Goal: Transaction & Acquisition: Purchase product/service

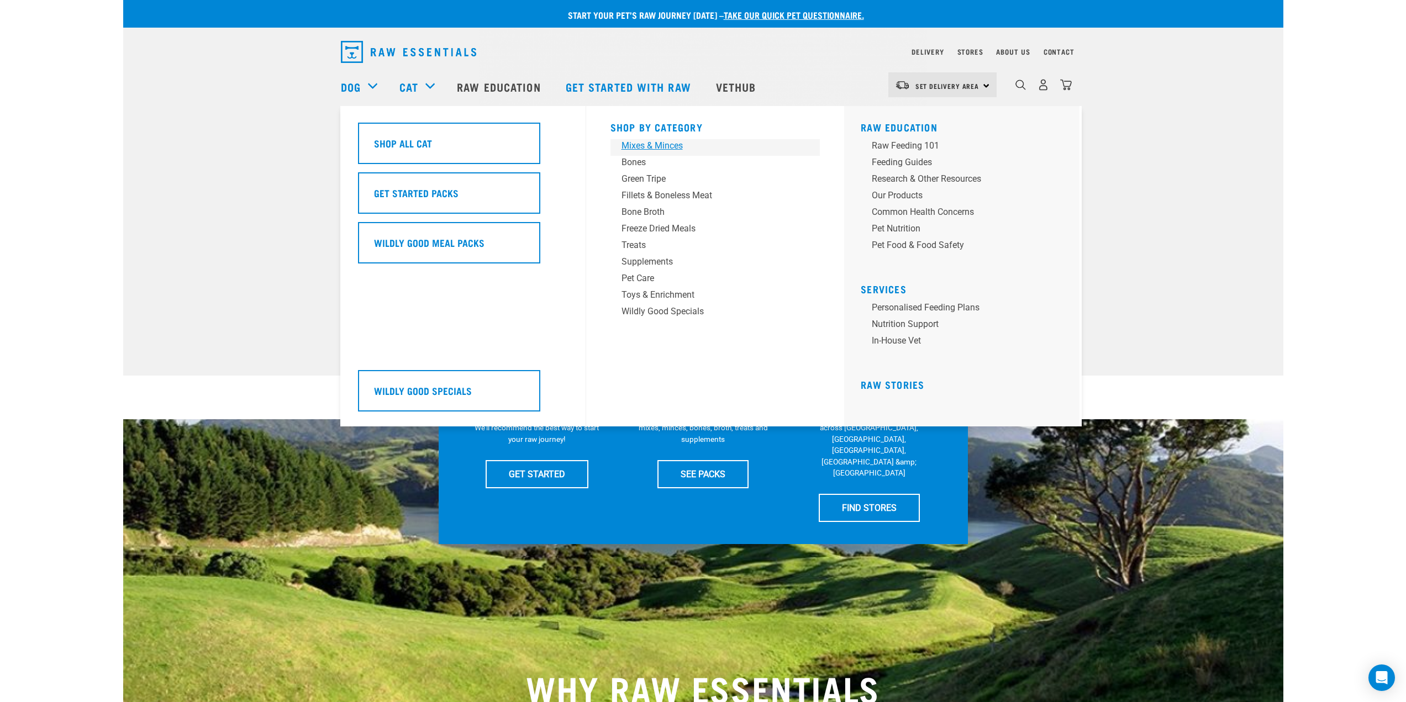
click at [641, 146] on div "Mixes & Minces" at bounding box center [708, 145] width 172 height 13
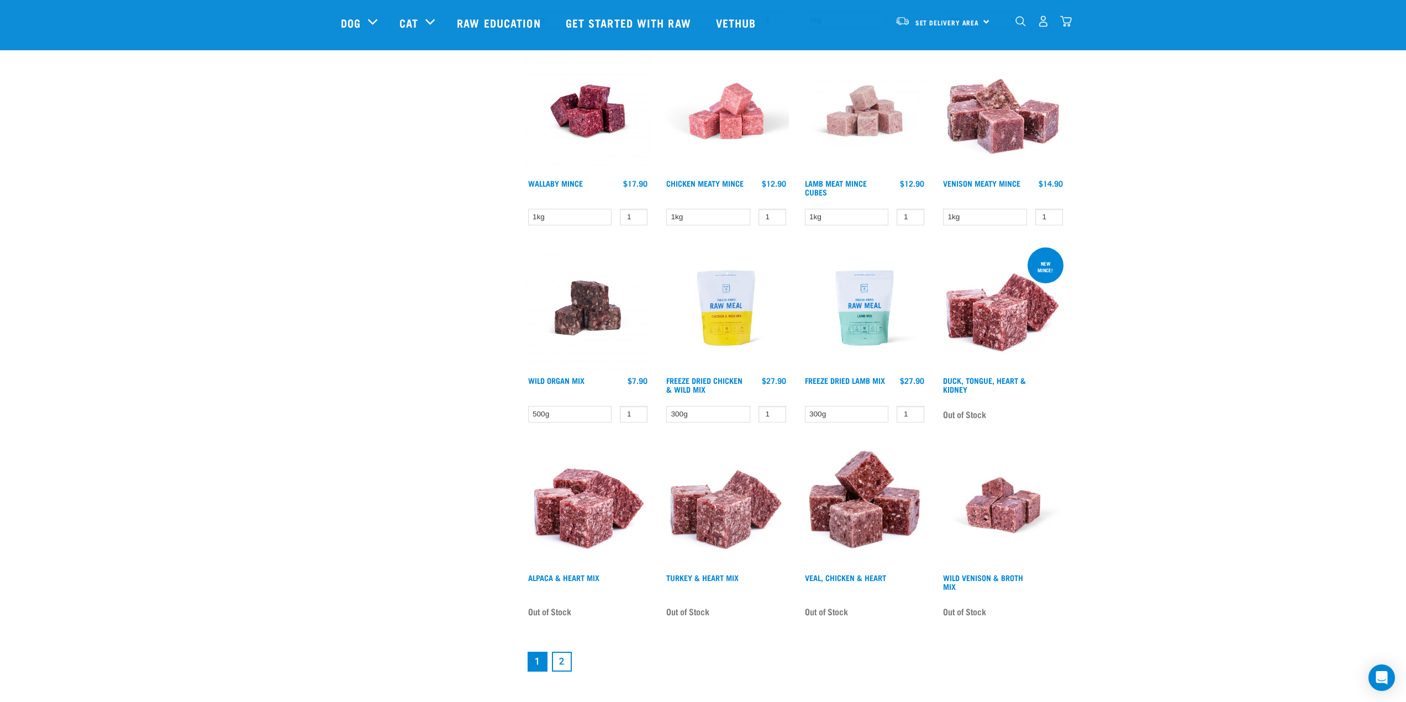
scroll to position [1105, 0]
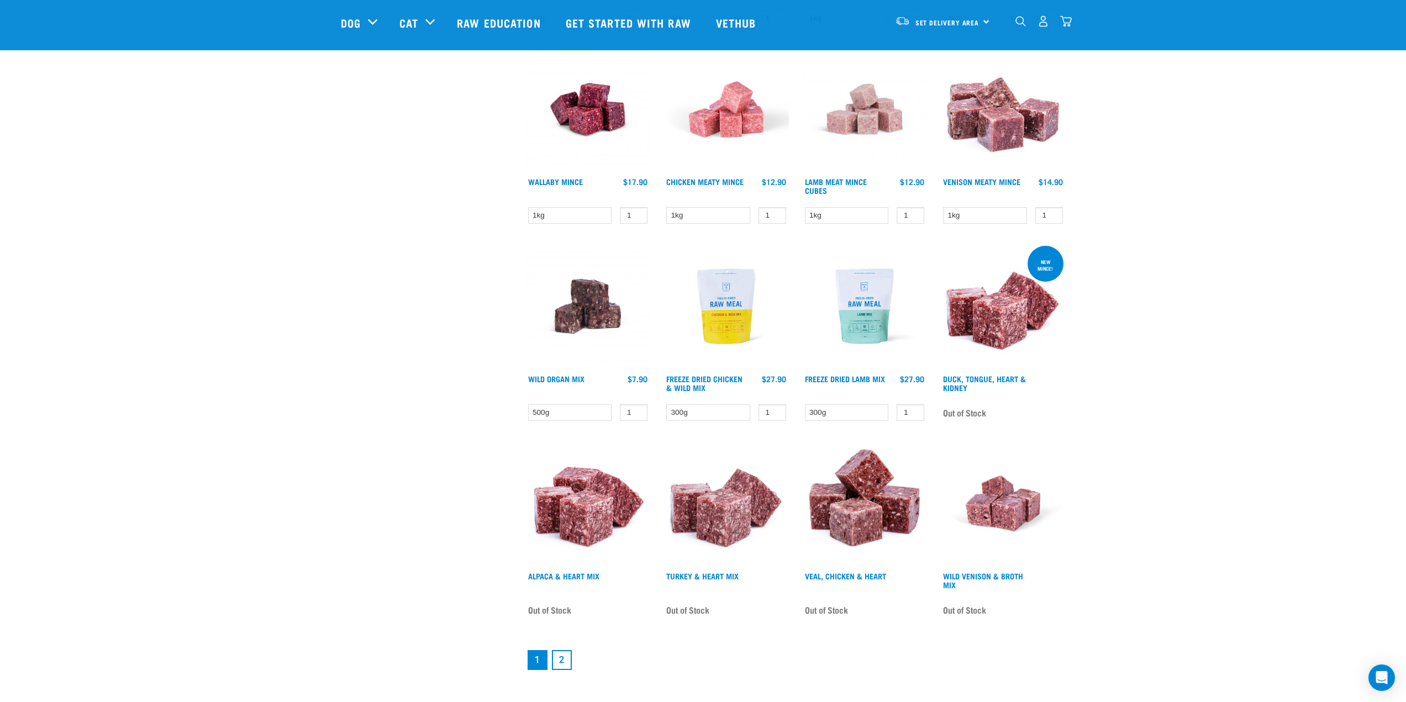
click at [562, 661] on link "2" at bounding box center [562, 660] width 20 height 20
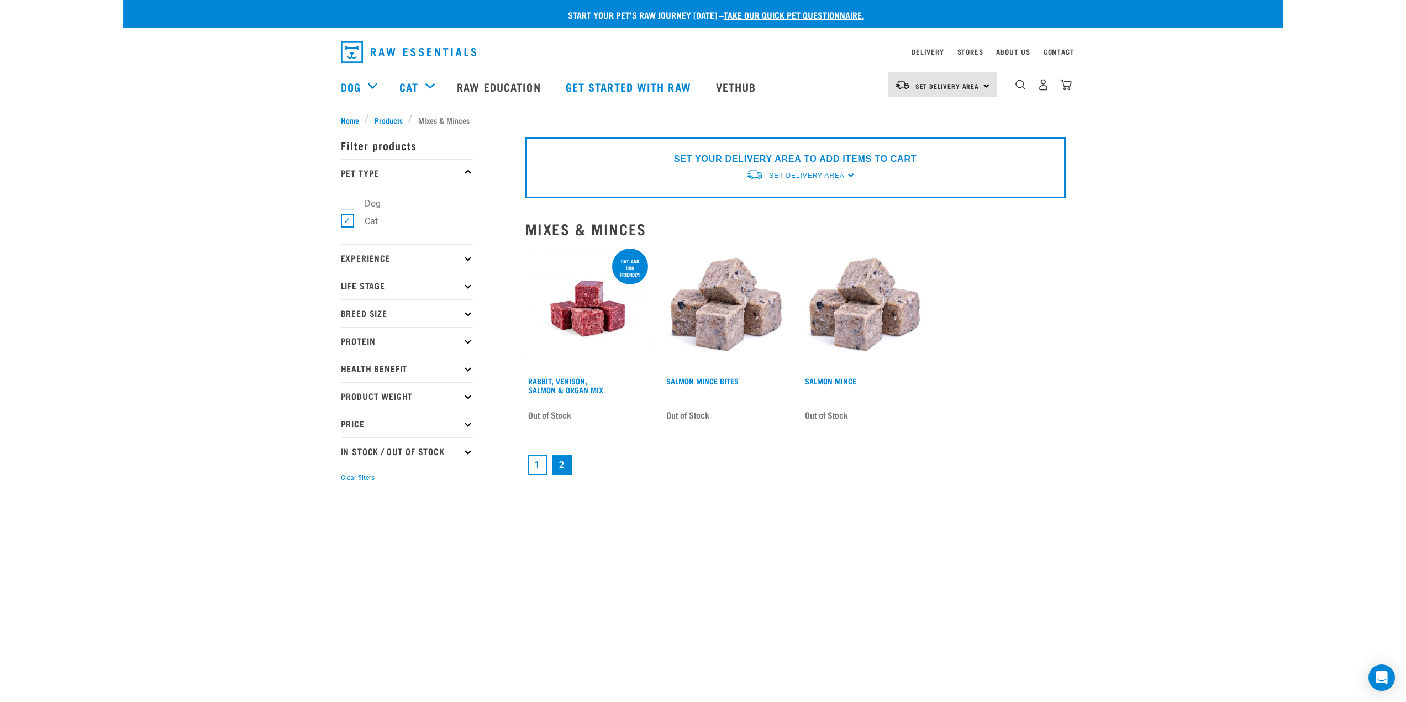
click at [539, 461] on link "1" at bounding box center [538, 465] width 20 height 20
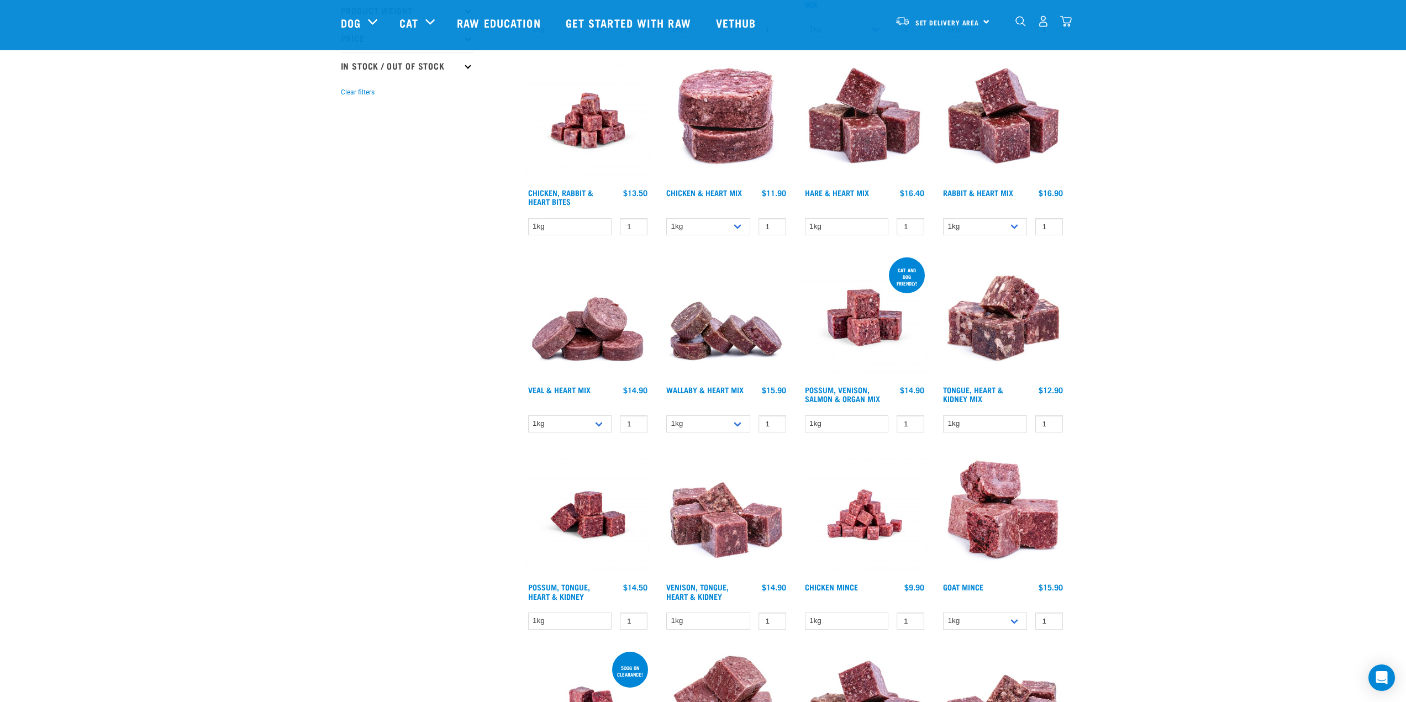
scroll to position [332, 0]
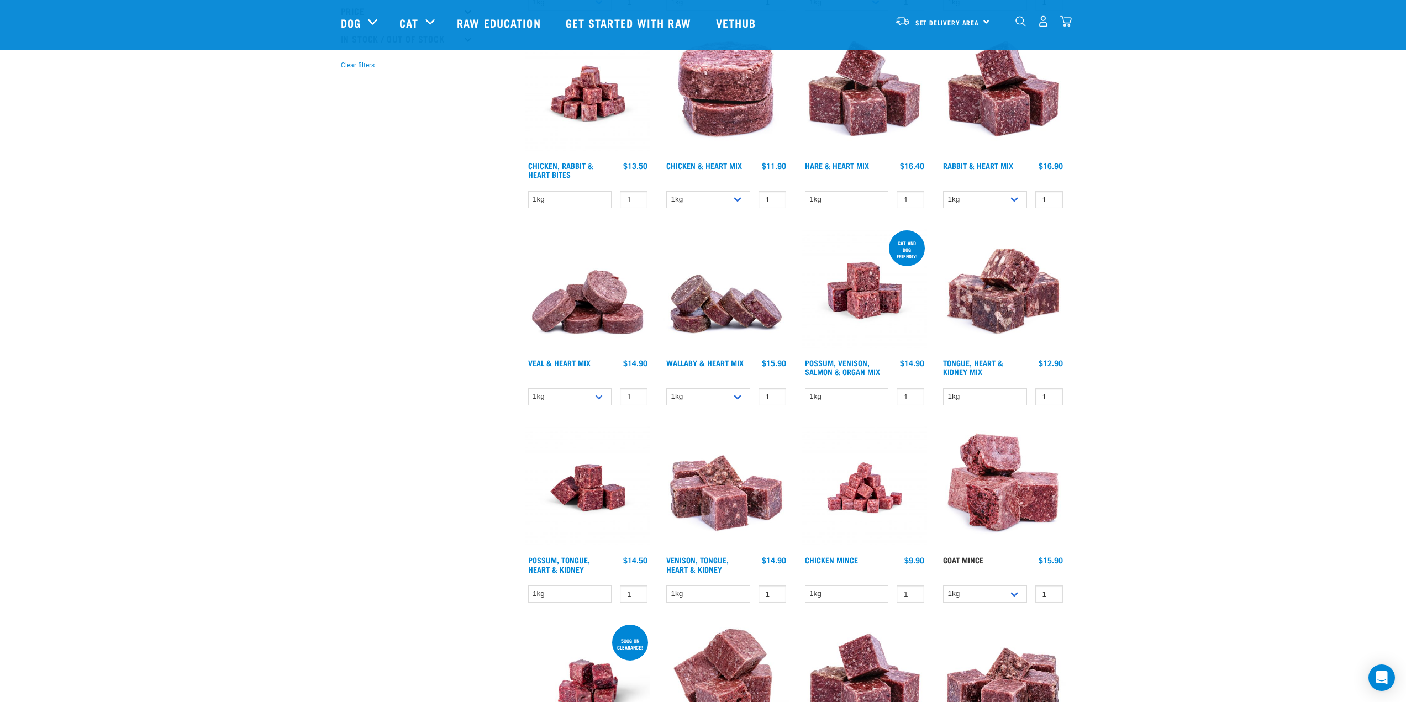
click at [966, 561] on link "Goat Mince" at bounding box center [963, 560] width 40 height 4
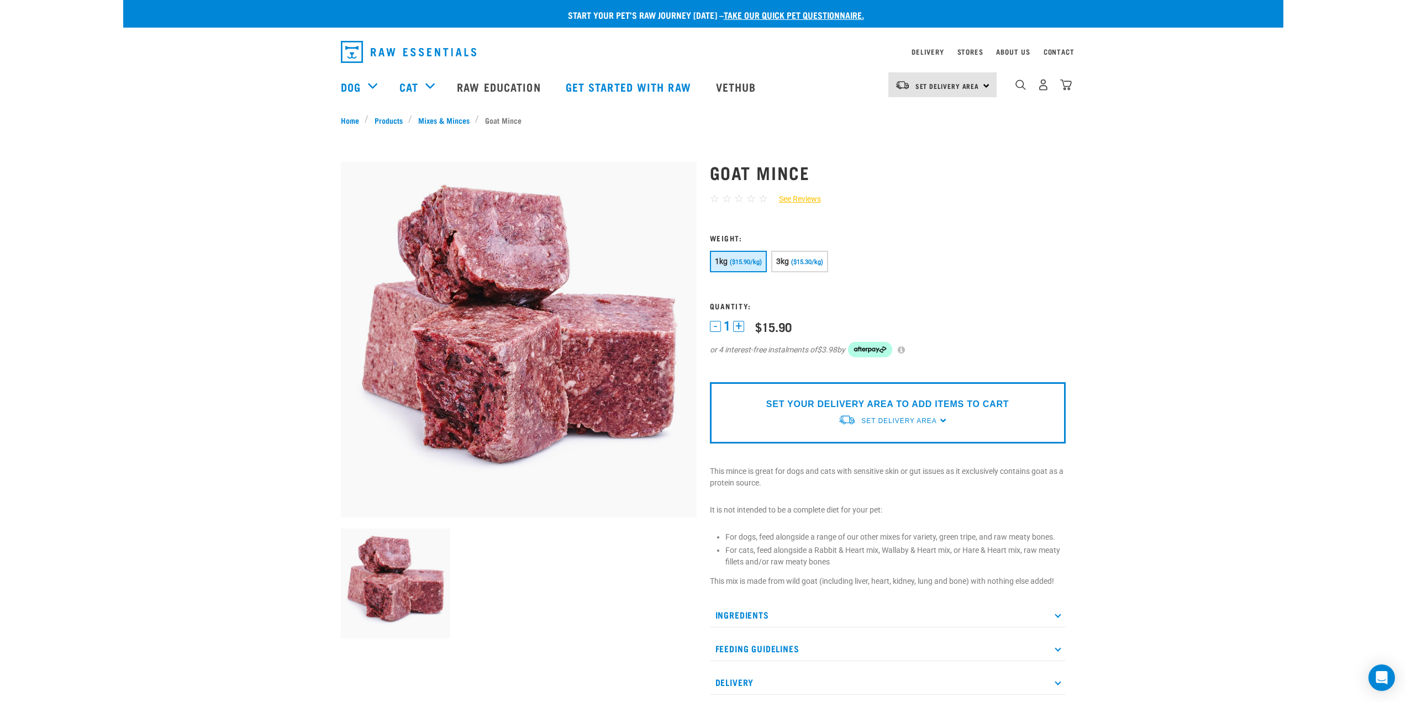
scroll to position [221, 0]
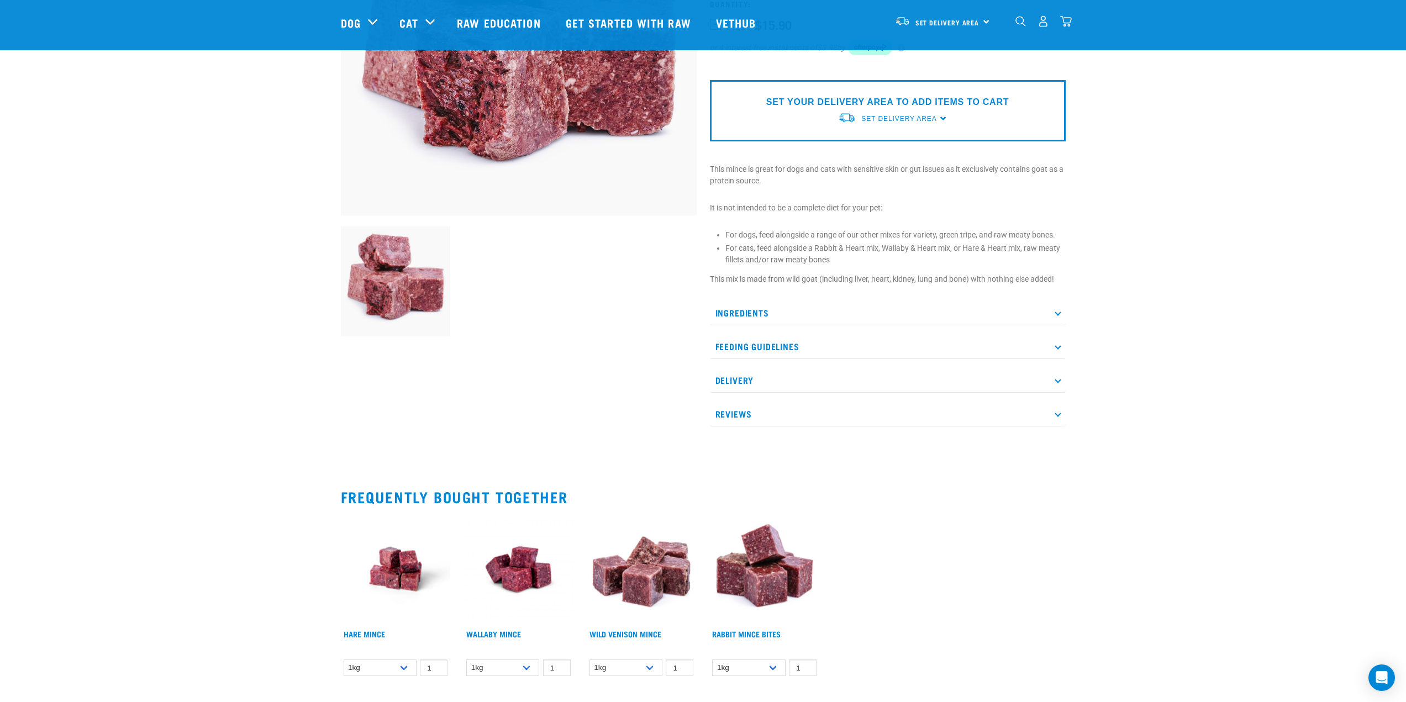
click at [795, 353] on p "Feeding Guidelines" at bounding box center [888, 346] width 356 height 25
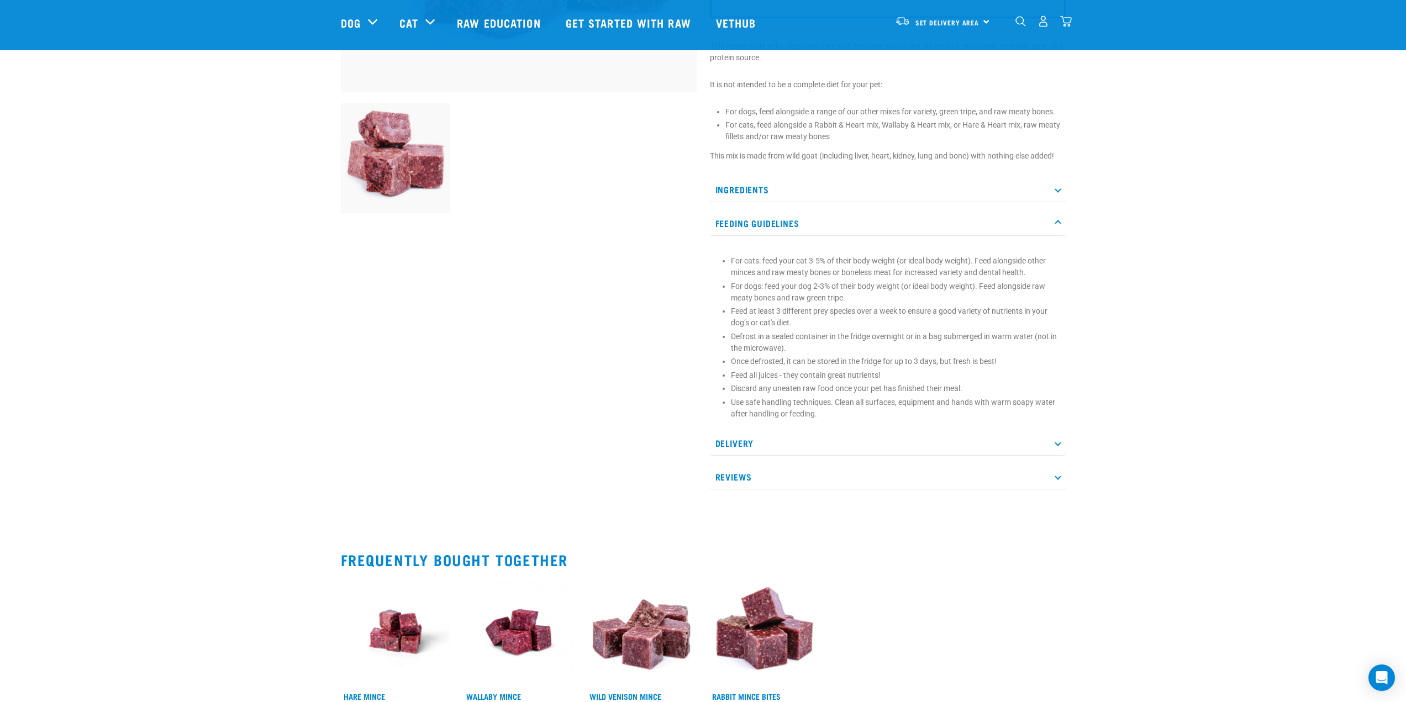
scroll to position [442, 0]
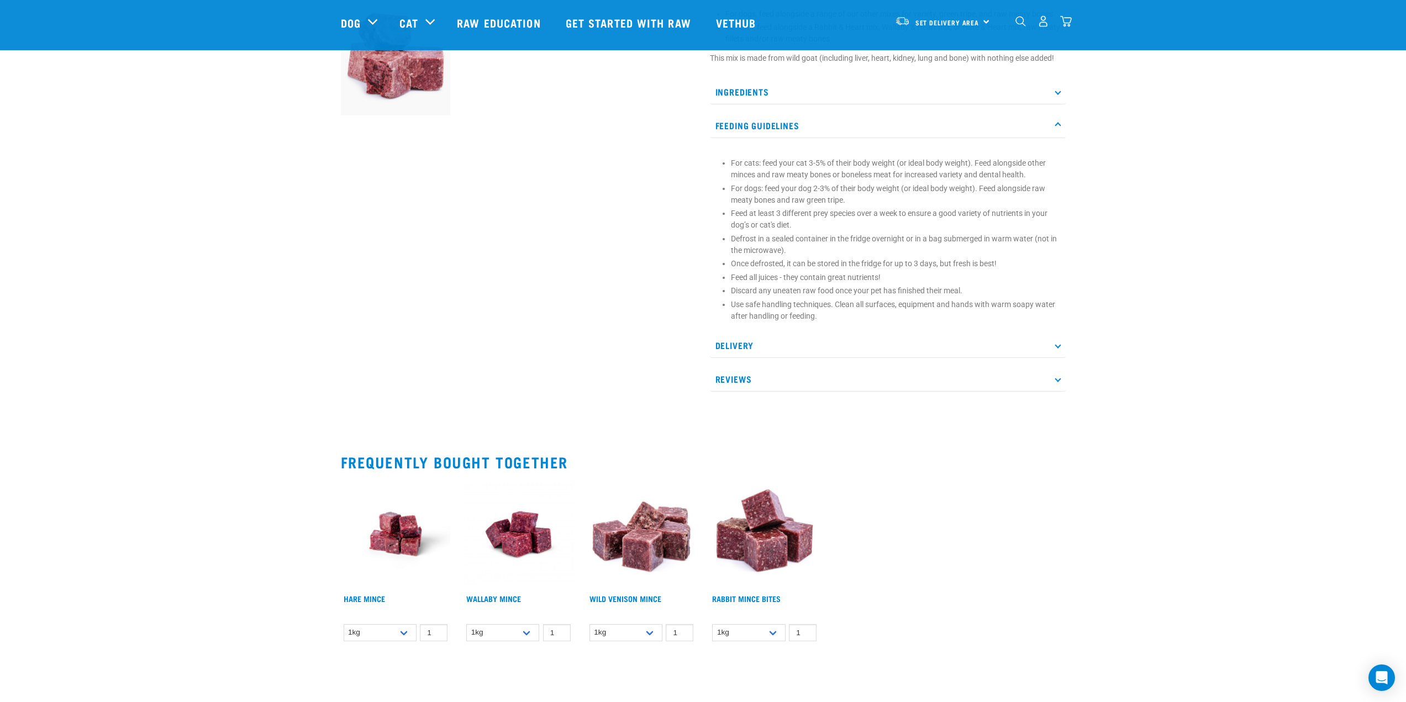
click at [758, 84] on p "Ingredients" at bounding box center [888, 92] width 356 height 25
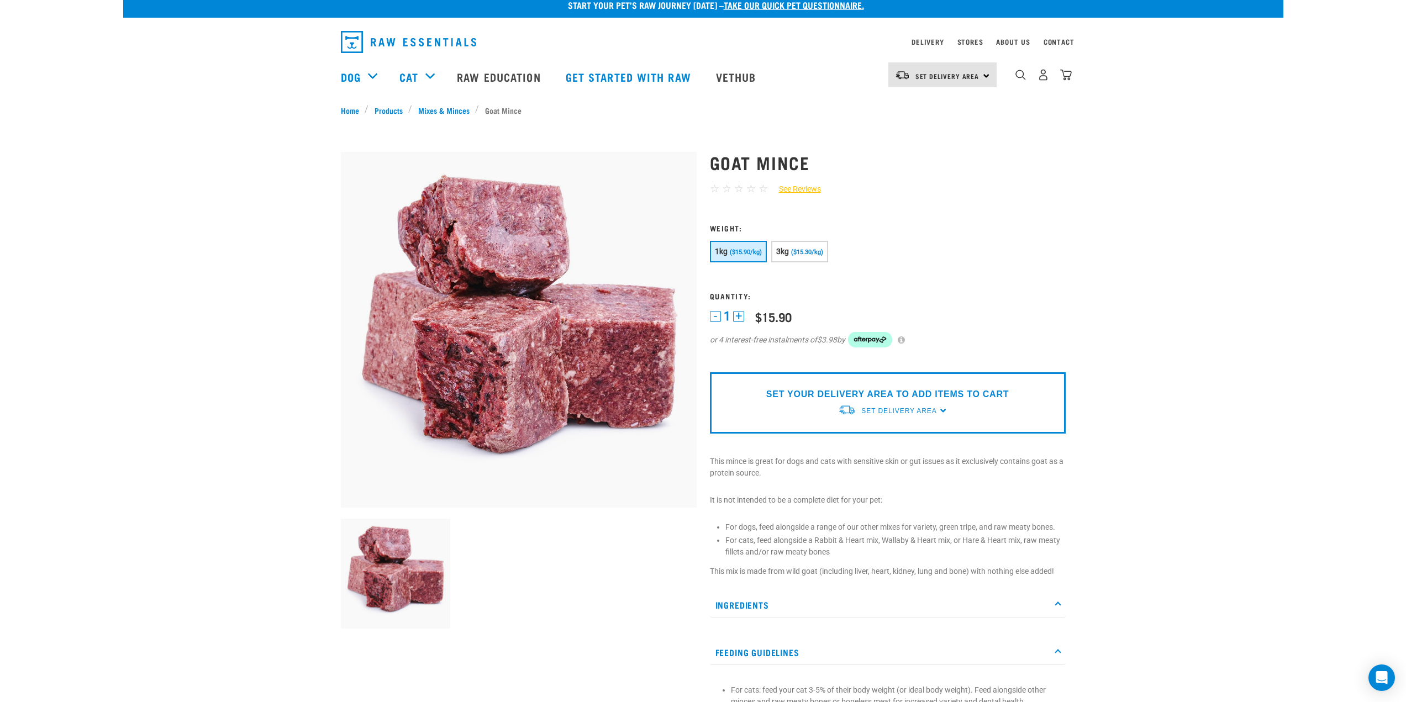
scroll to position [0, 0]
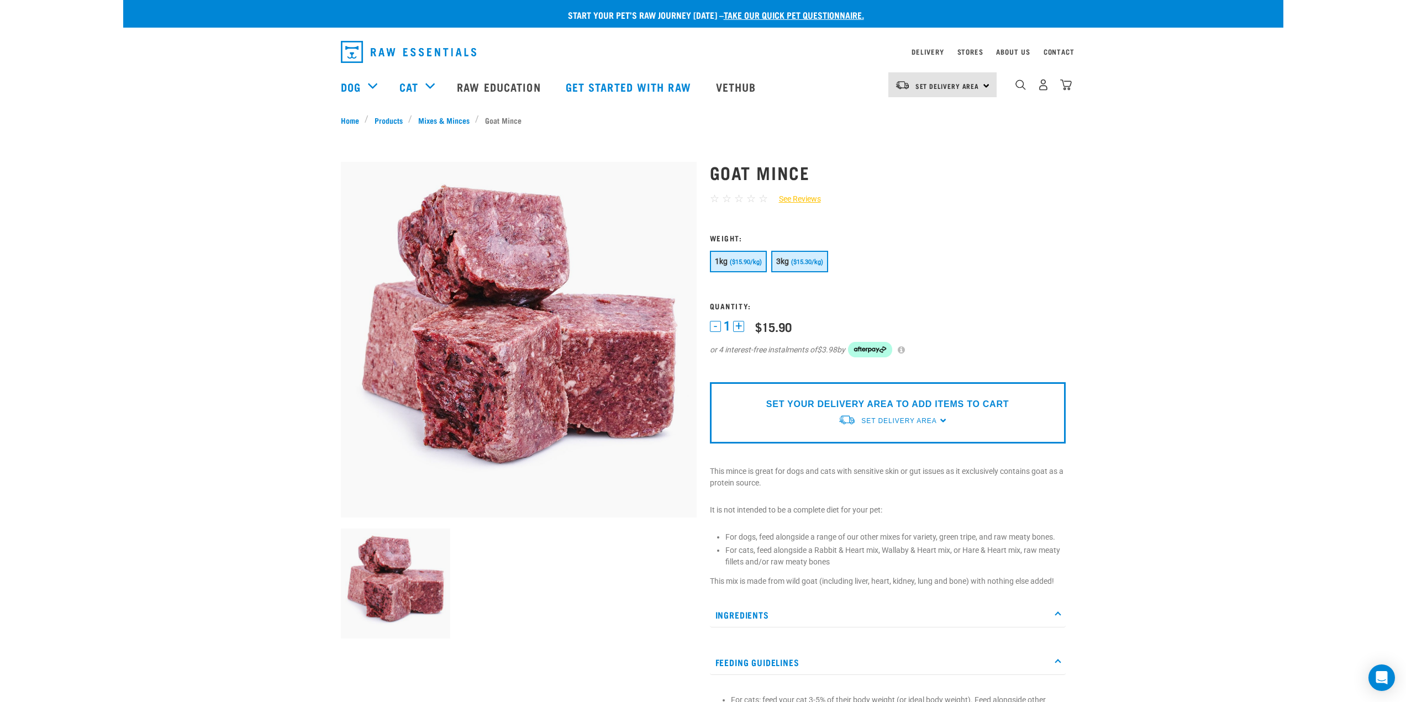
click at [797, 264] on span "($15.30/kg)" at bounding box center [807, 262] width 32 height 7
click at [746, 257] on button "1kg ($15.90/kg)" at bounding box center [738, 262] width 57 height 22
click at [812, 264] on span "($15.30/kg)" at bounding box center [807, 262] width 32 height 7
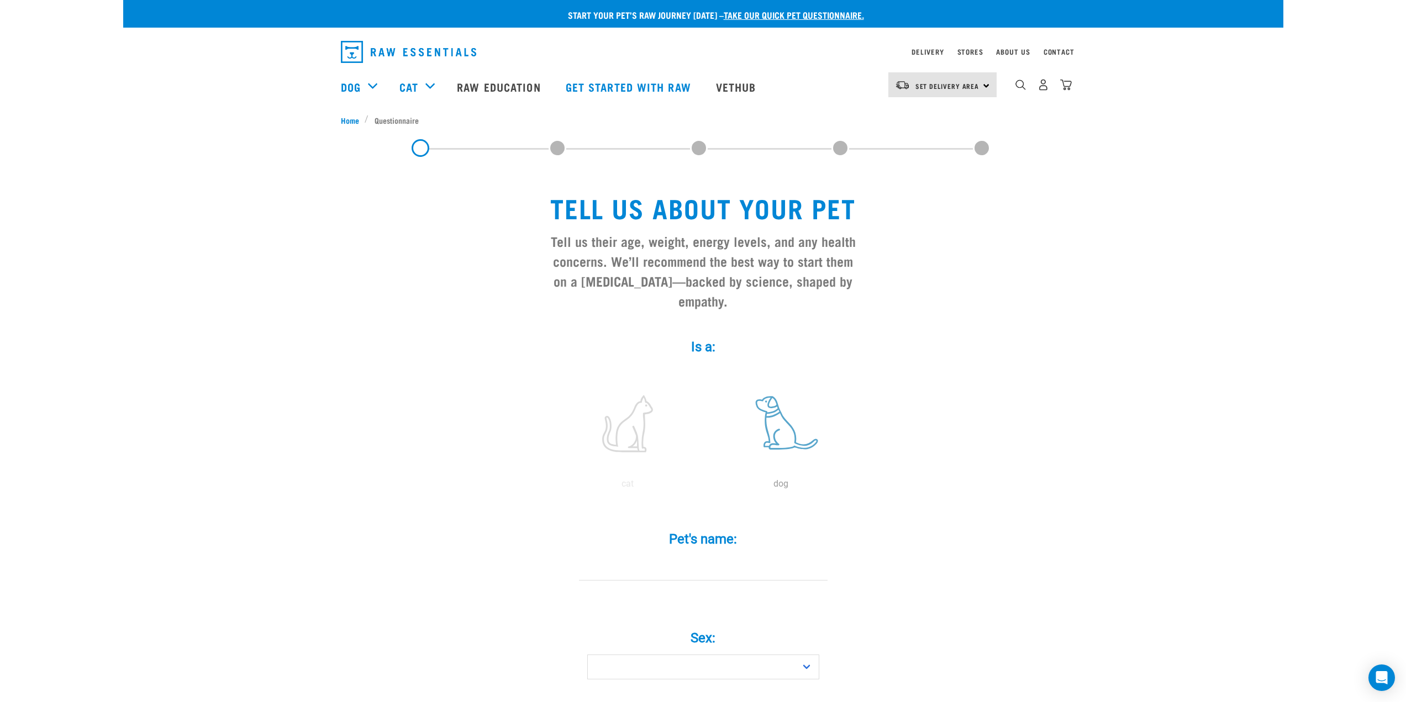
click at [766, 413] on label at bounding box center [781, 424] width 149 height 94
click at [704, 487] on input "radio" at bounding box center [704, 487] width 0 height 0
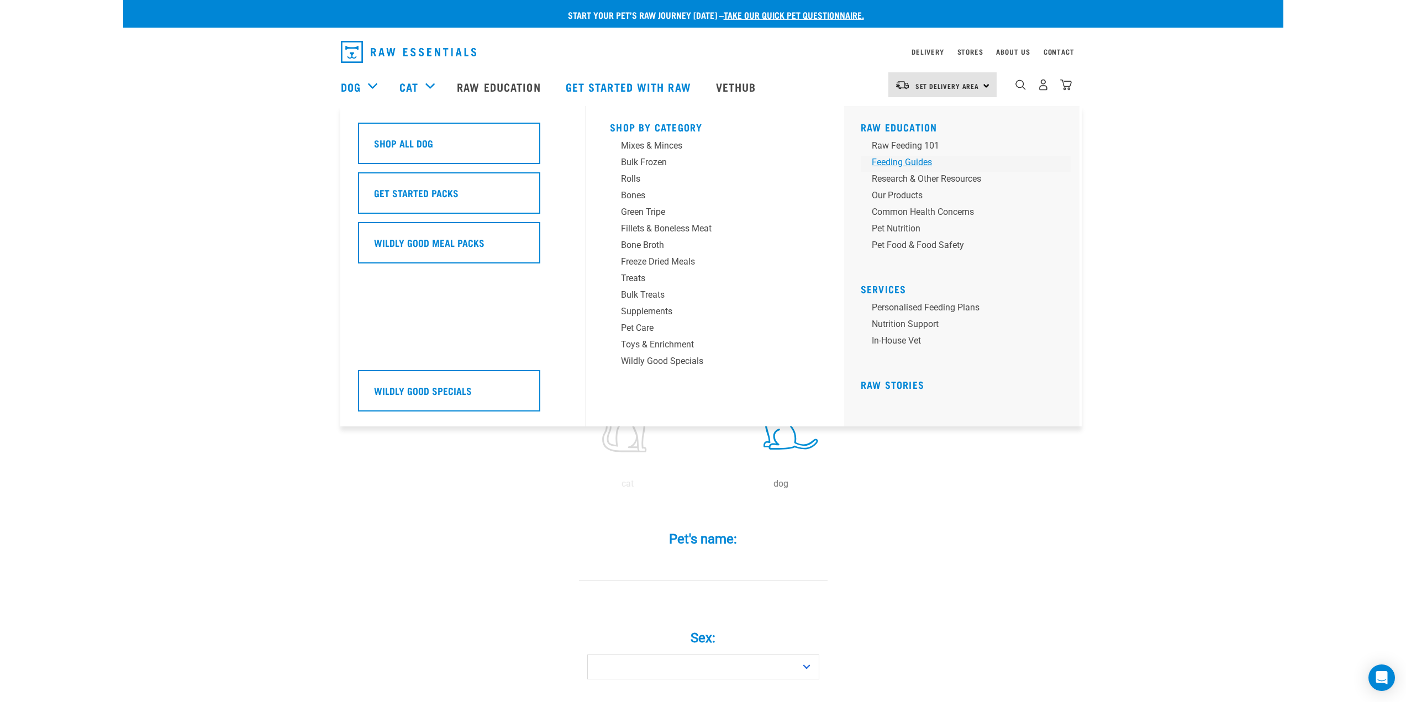
click at [911, 166] on div "Feeding Guides" at bounding box center [958, 162] width 172 height 13
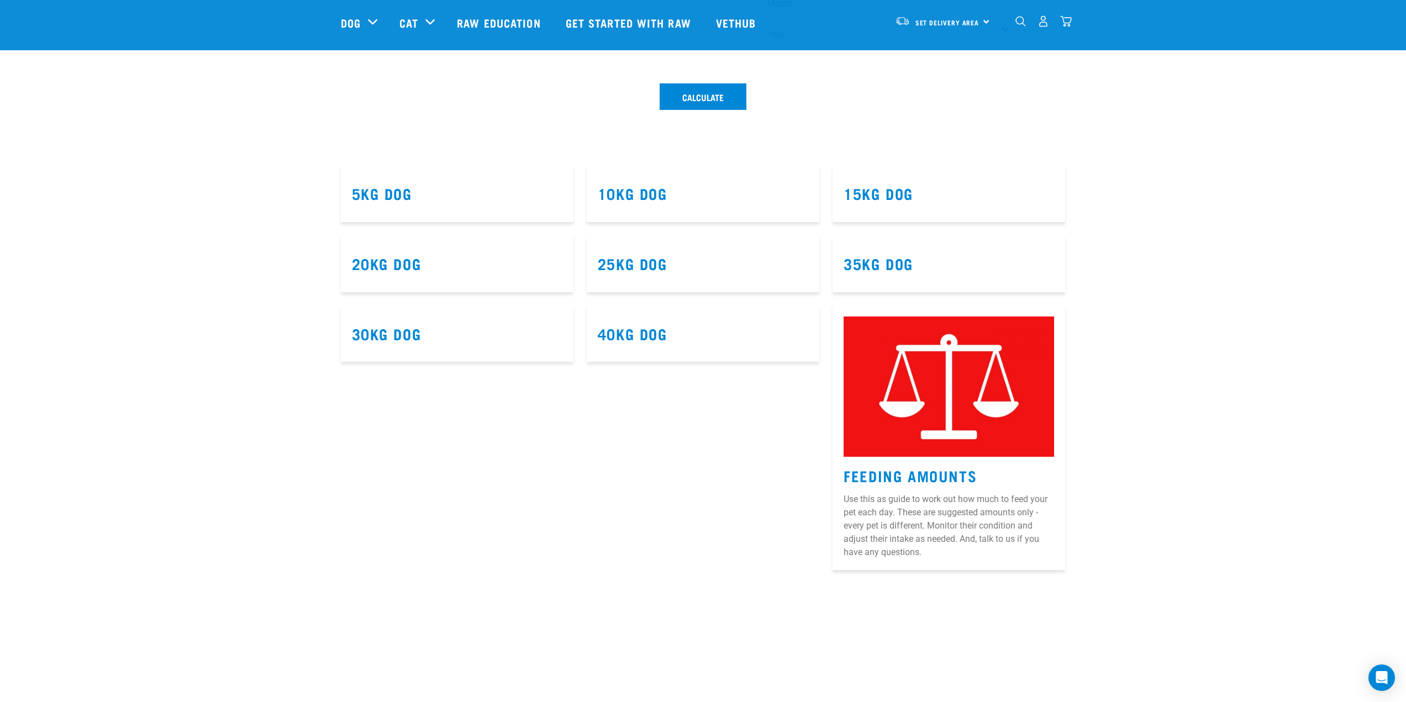
scroll to position [497, 0]
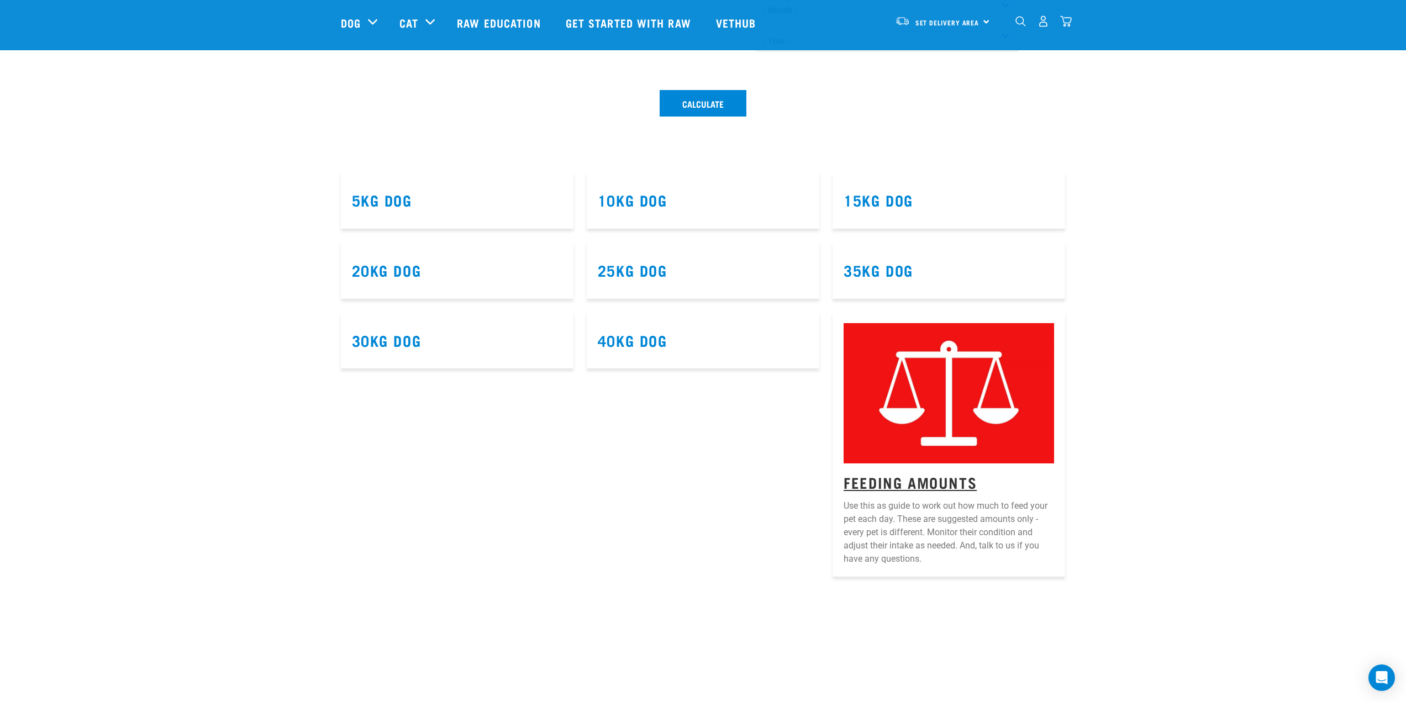
click at [922, 478] on link "Feeding Amounts" at bounding box center [910, 482] width 133 height 8
